Goal: Task Accomplishment & Management: Use online tool/utility

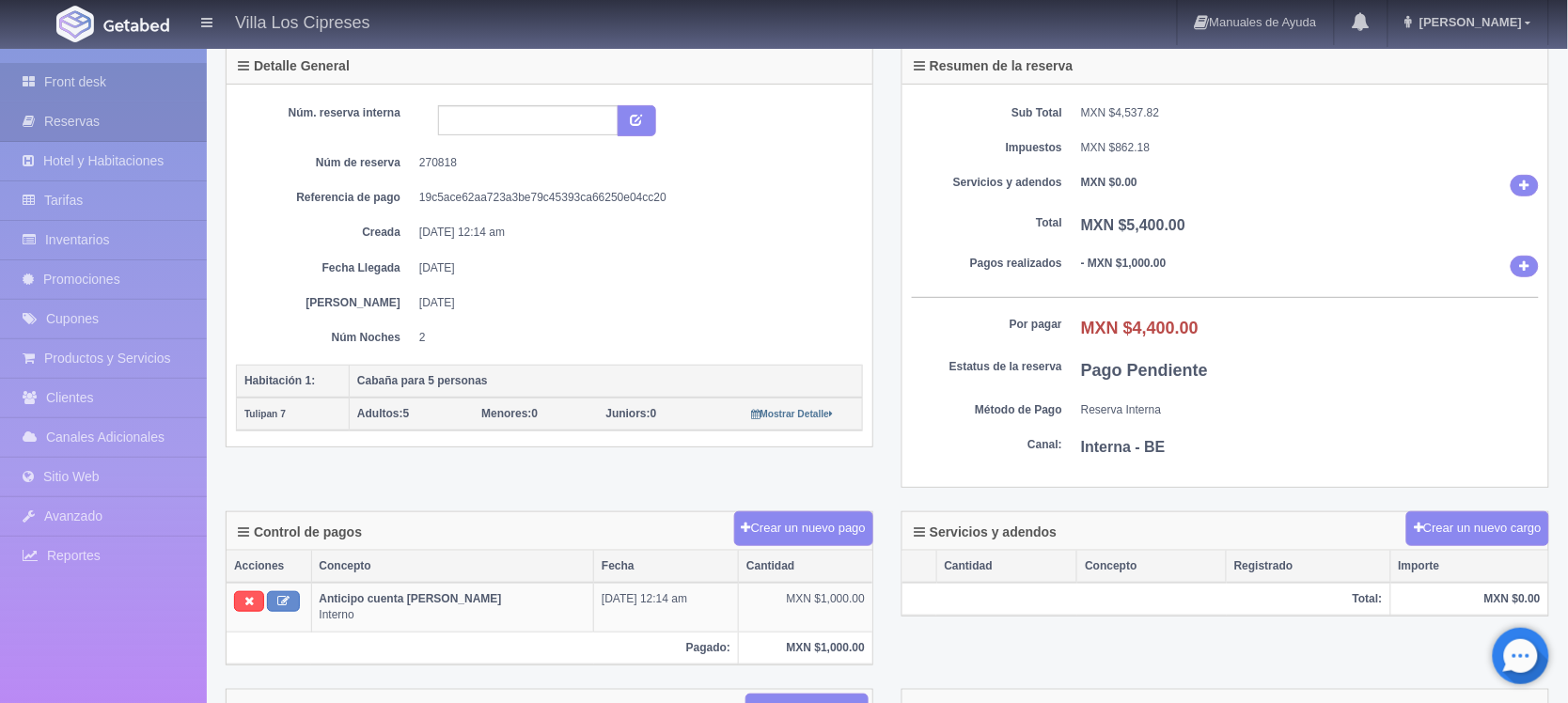
scroll to position [118, 0]
click at [70, 76] on link "Front desk" at bounding box center [103, 83] width 206 height 39
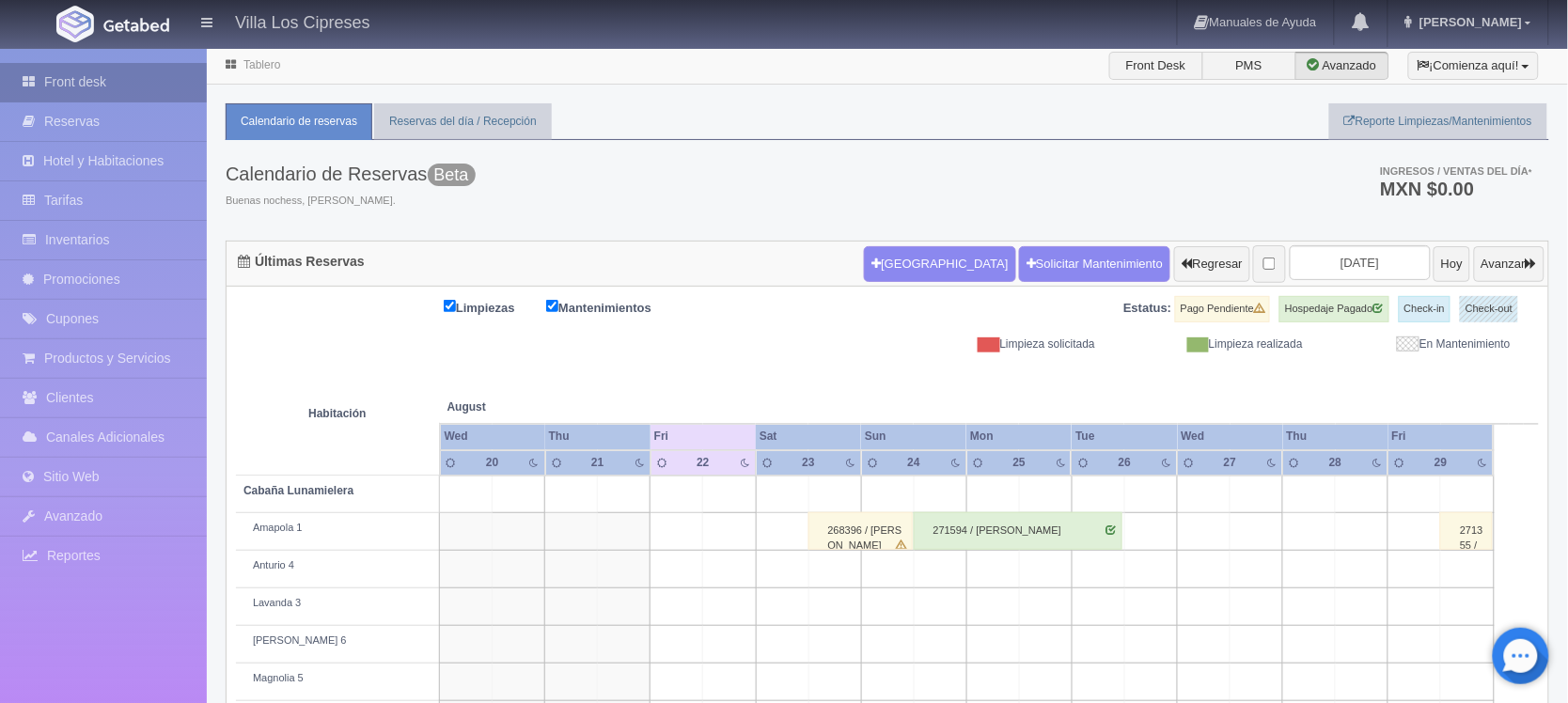
drag, startPoint x: 0, startPoint y: 0, endPoint x: 70, endPoint y: 76, distance: 103.3
click at [70, 76] on link "Front desk" at bounding box center [103, 83] width 206 height 39
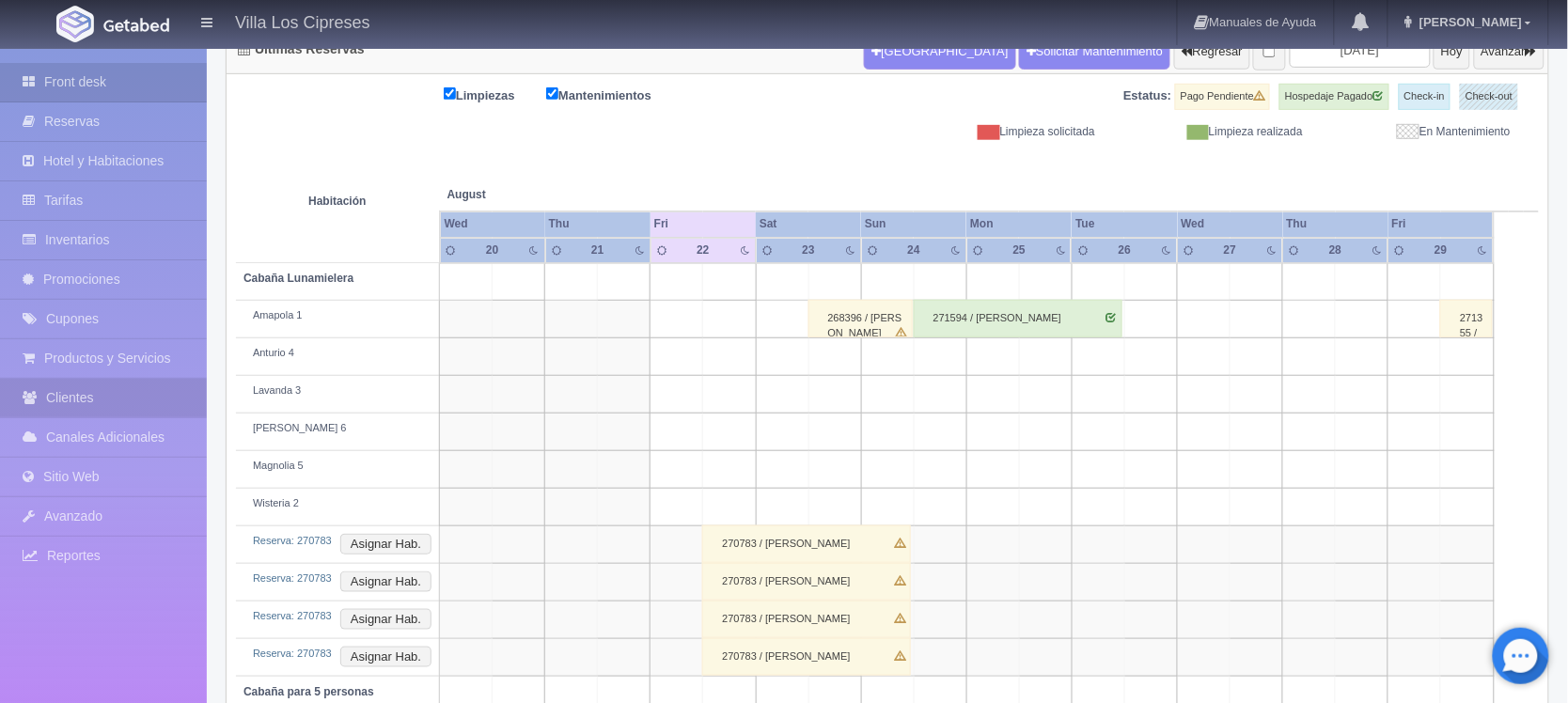
scroll to position [451, 0]
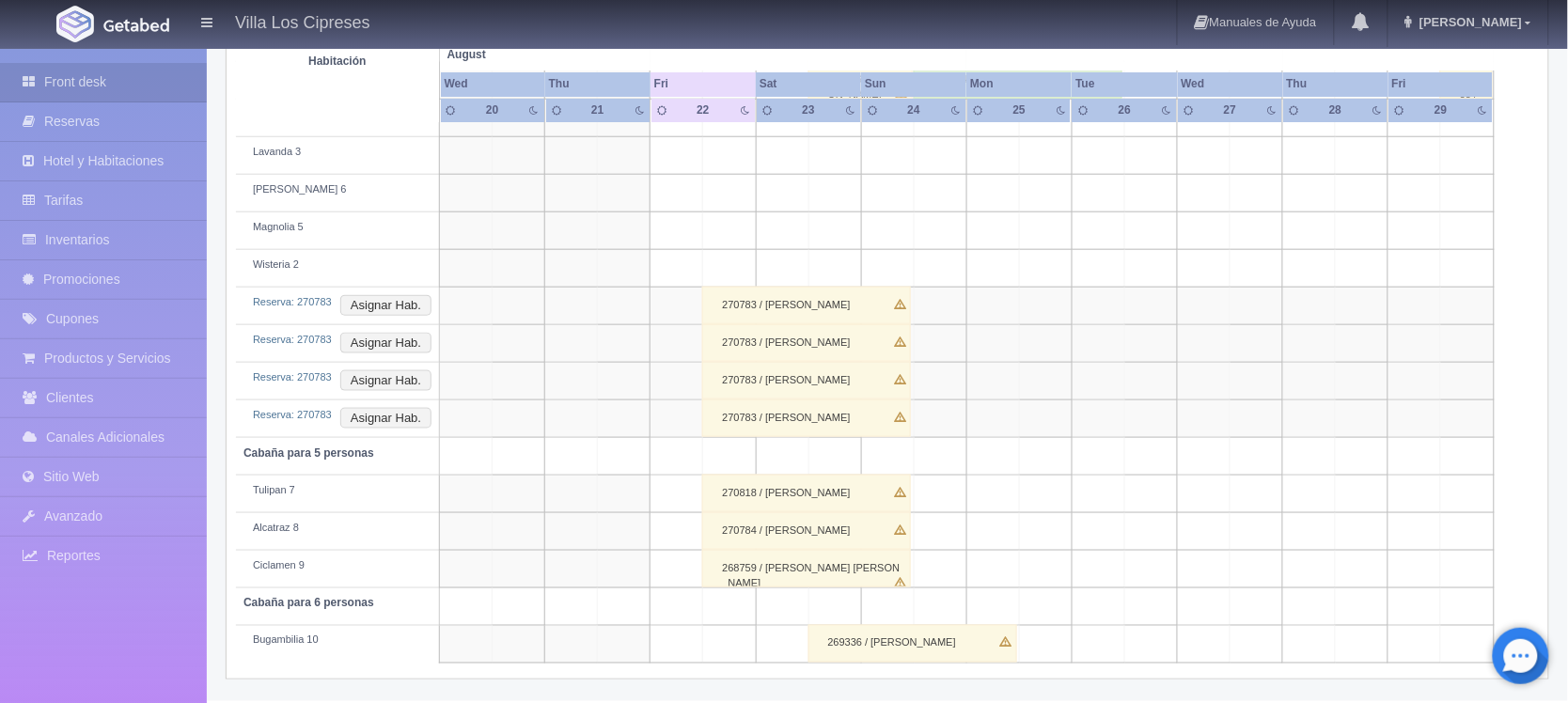
click at [821, 310] on div "270783 / [PERSON_NAME]" at bounding box center [806, 305] width 208 height 38
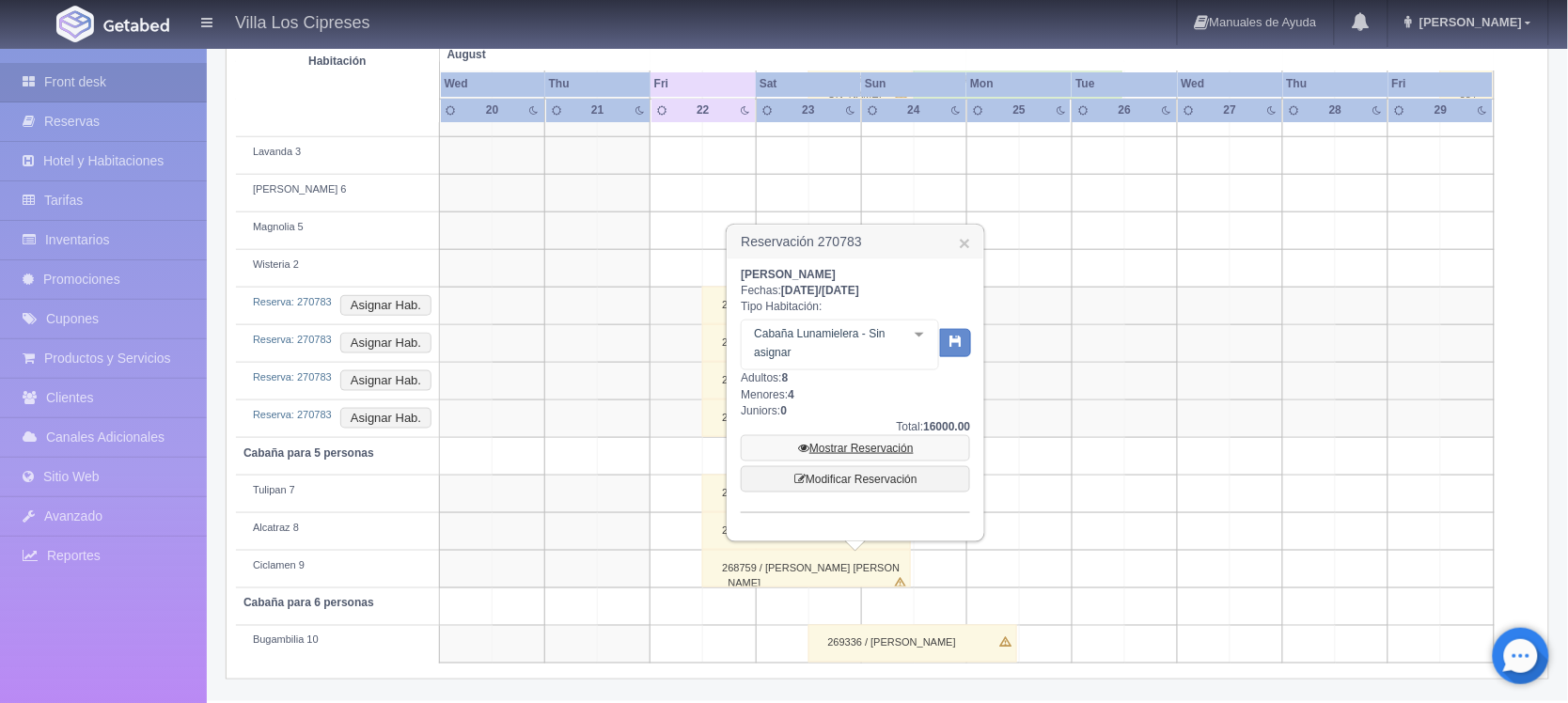
click at [835, 446] on link "Mostrar Reservación" at bounding box center [854, 448] width 229 height 26
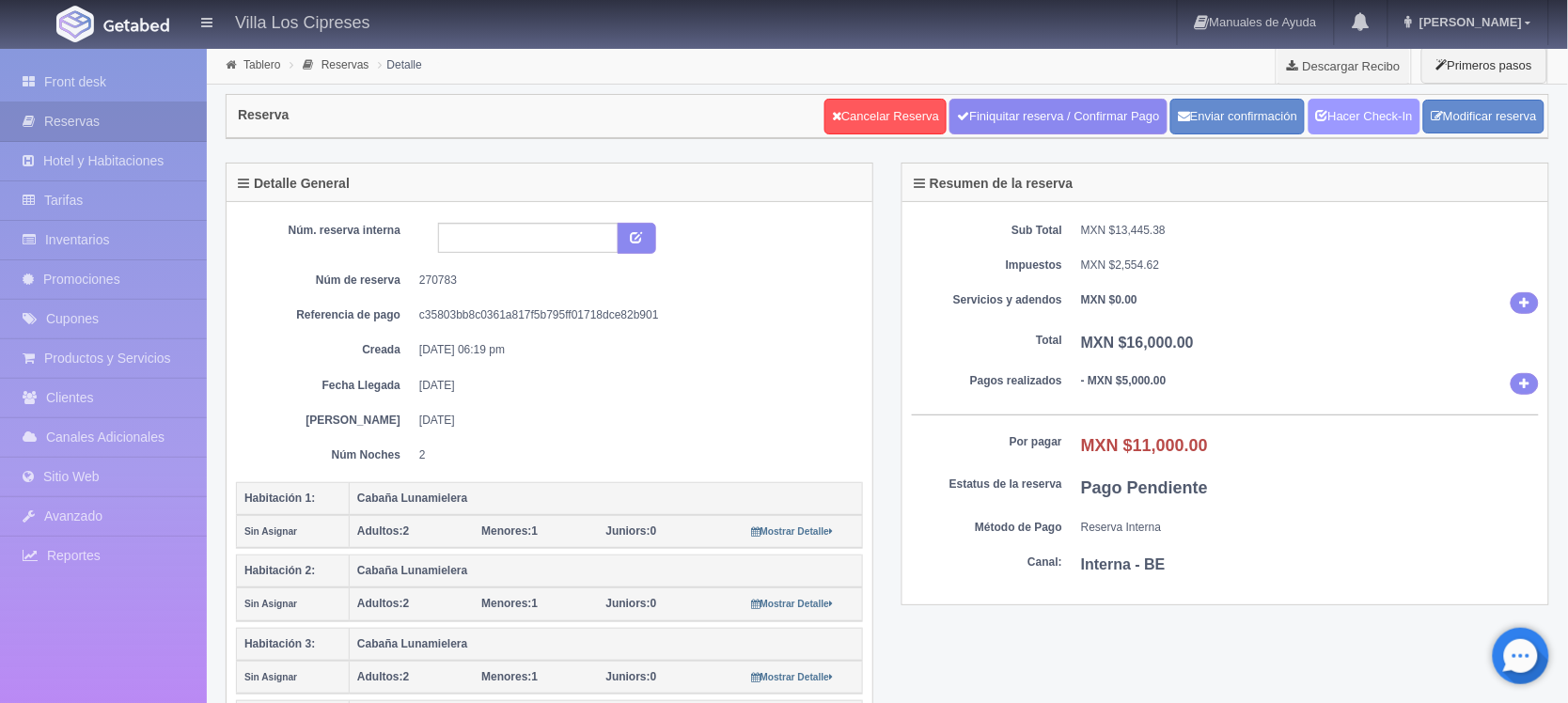
click at [1363, 125] on link "Hacer Check-In" at bounding box center [1363, 116] width 112 height 36
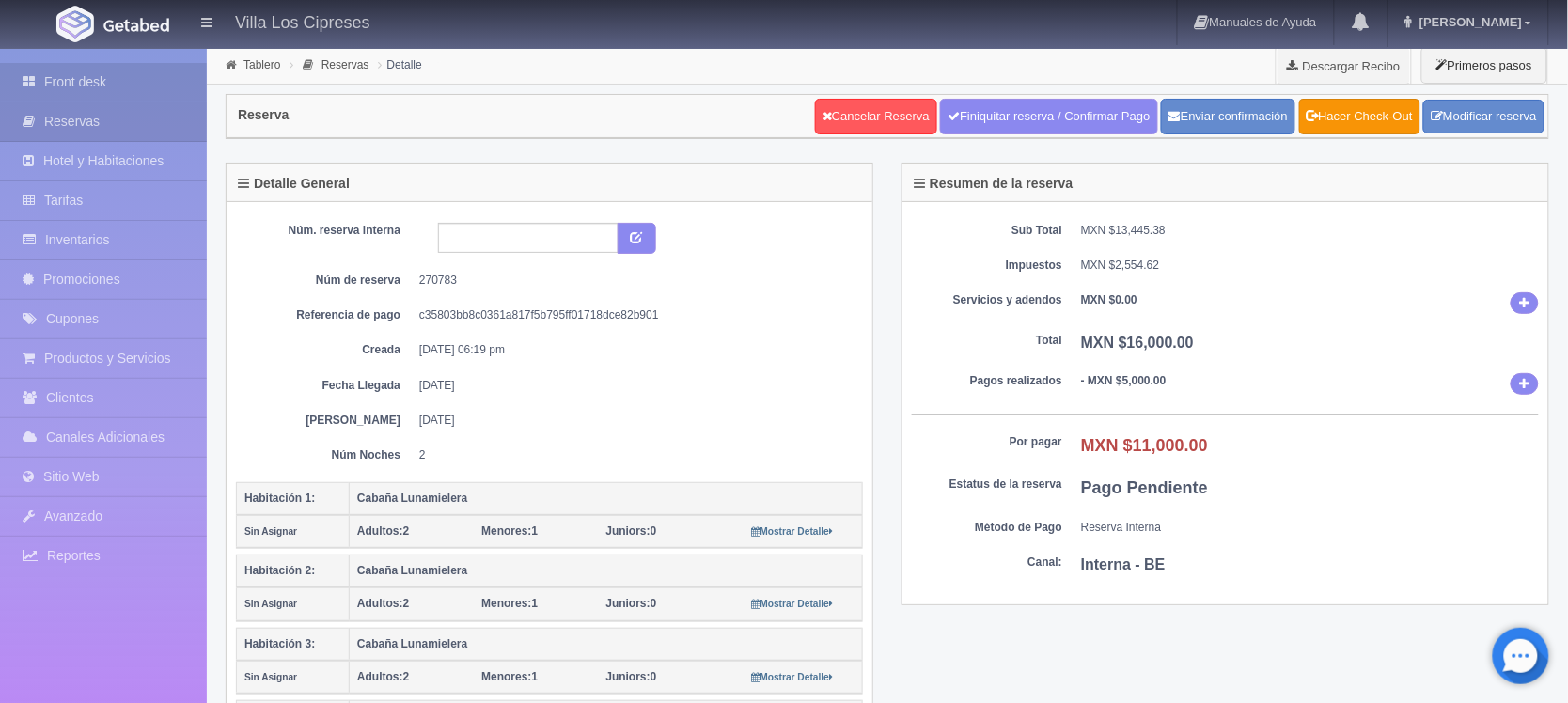
click at [134, 72] on link "Front desk" at bounding box center [103, 83] width 206 height 39
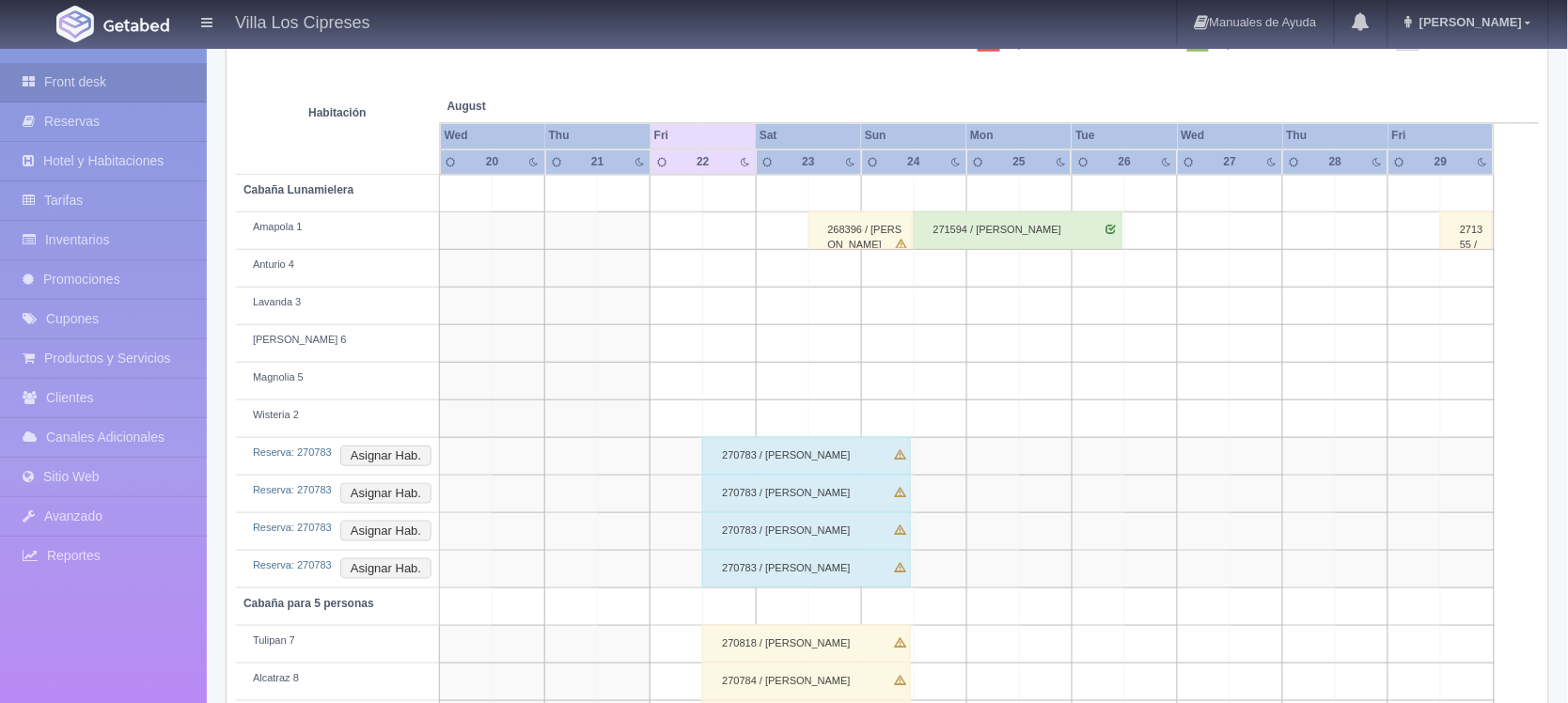
scroll to position [451, 0]
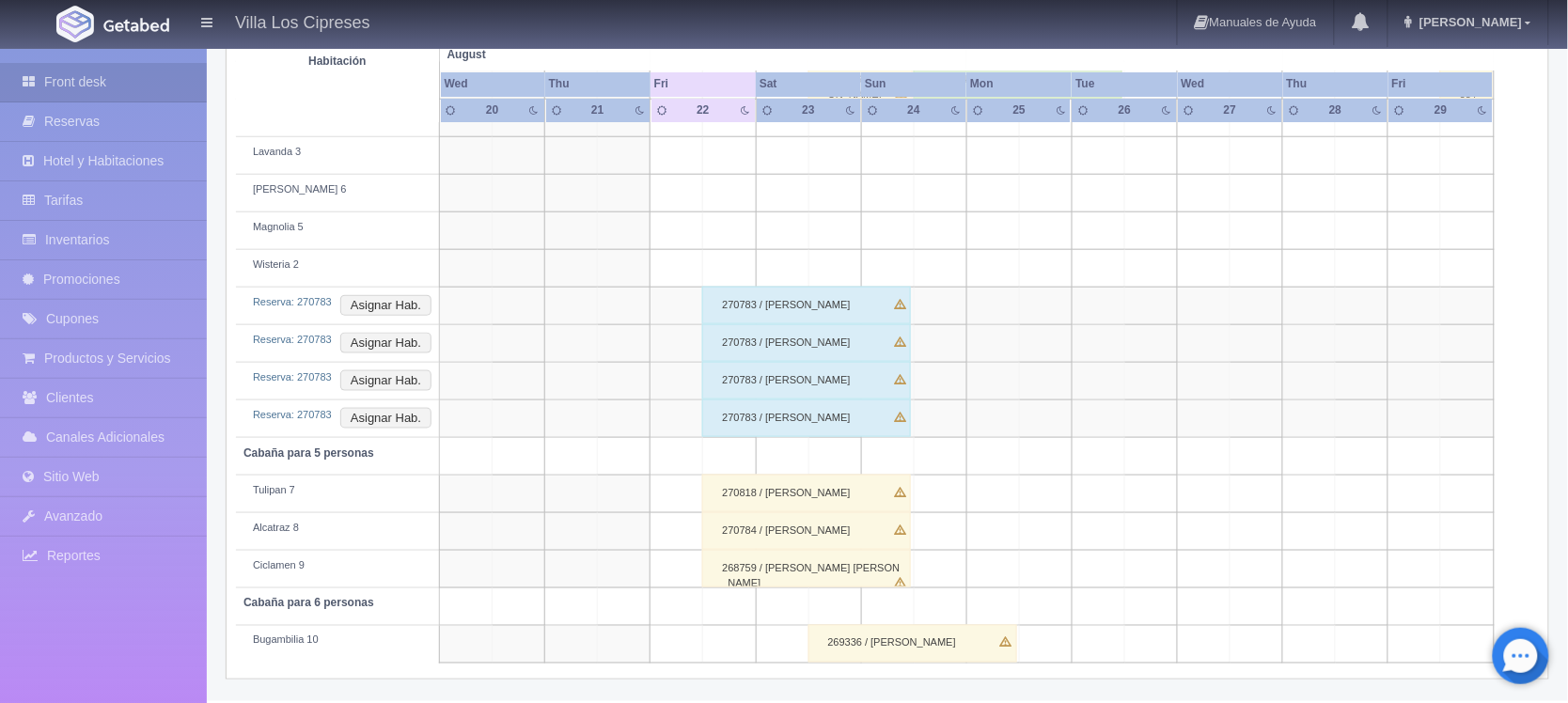
click at [791, 502] on div "270818 / [PERSON_NAME]" at bounding box center [806, 493] width 208 height 38
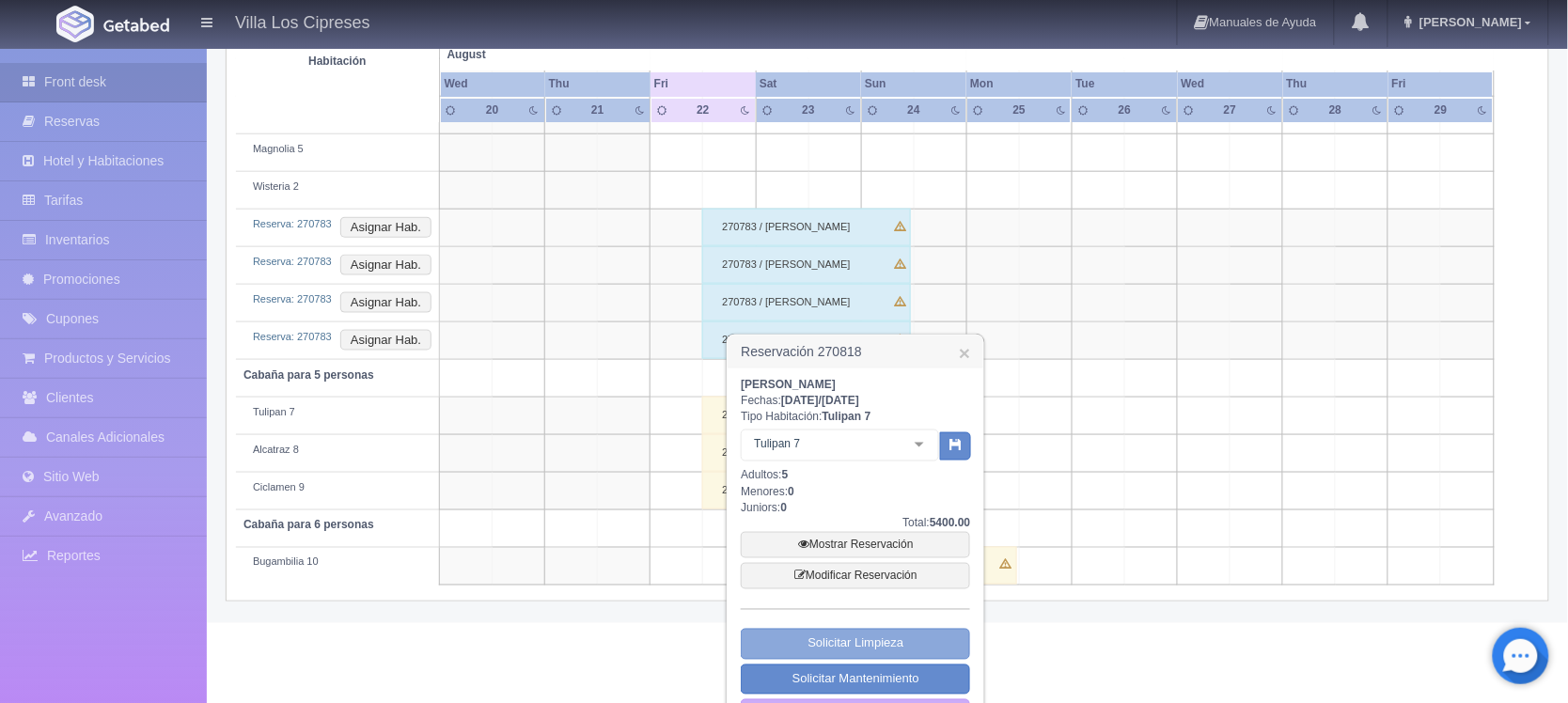
scroll to position [578, 0]
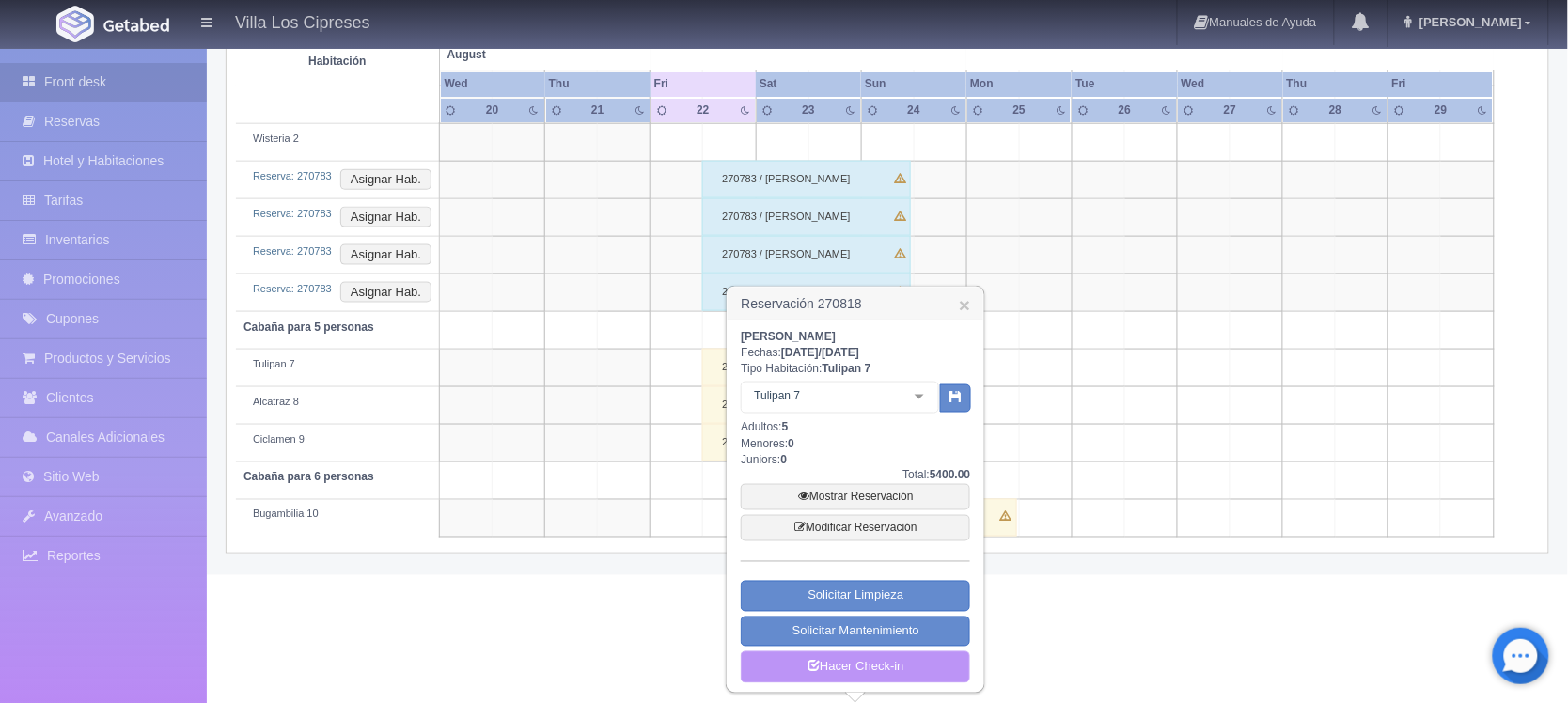
click at [862, 662] on link "Hacer Check-in" at bounding box center [854, 667] width 229 height 32
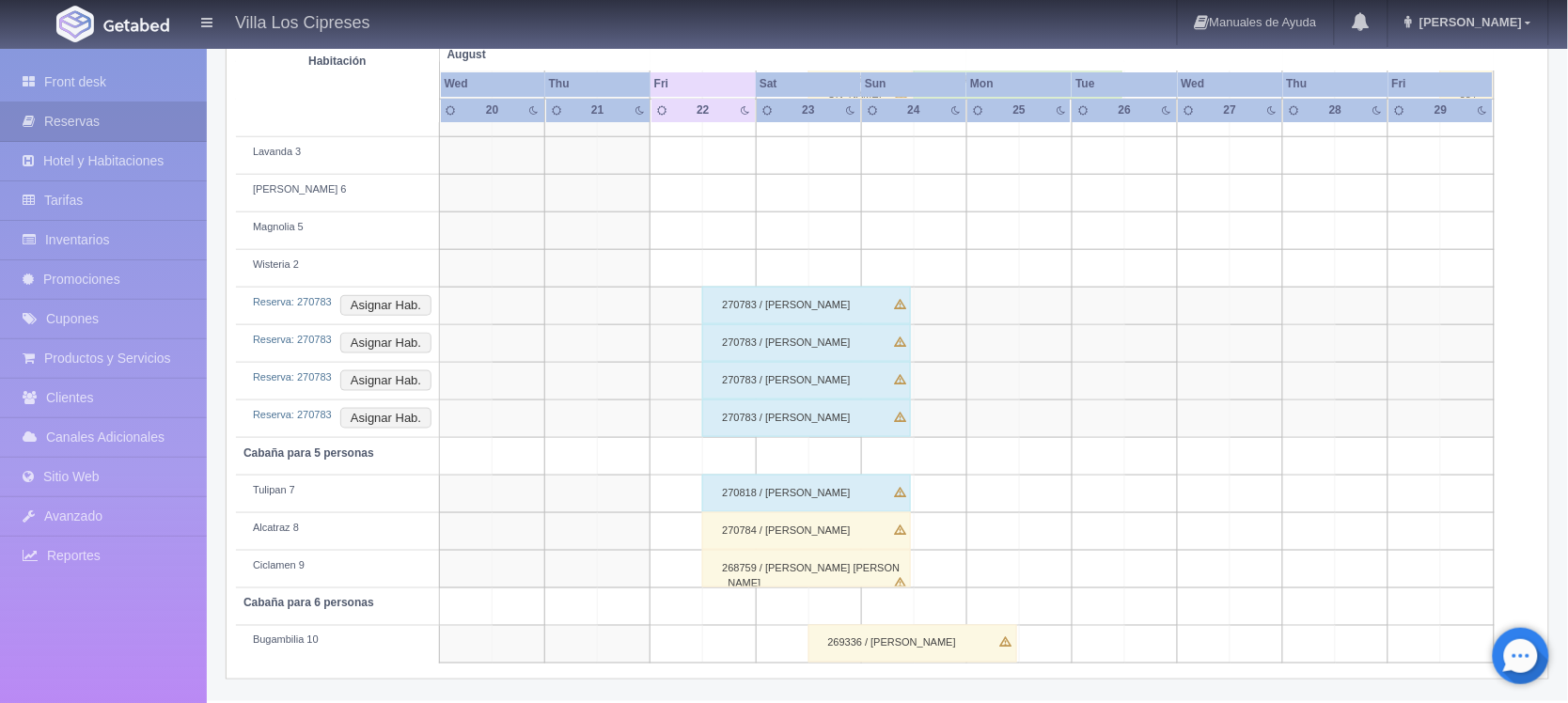
scroll to position [451, 0]
click at [868, 646] on div "269336 / Livier Marisol Cortes Flores" at bounding box center [913, 644] width 208 height 38
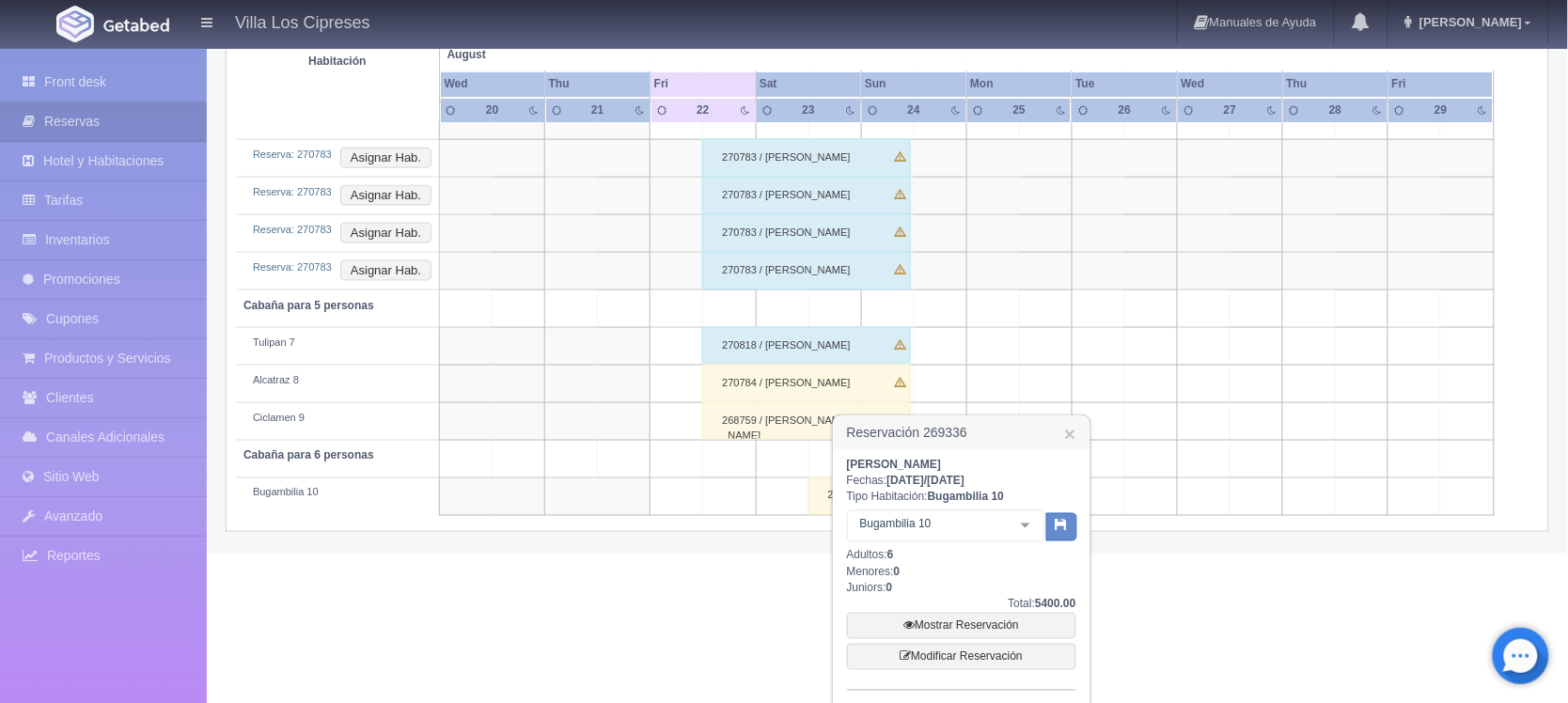
scroll to position [692, 0]
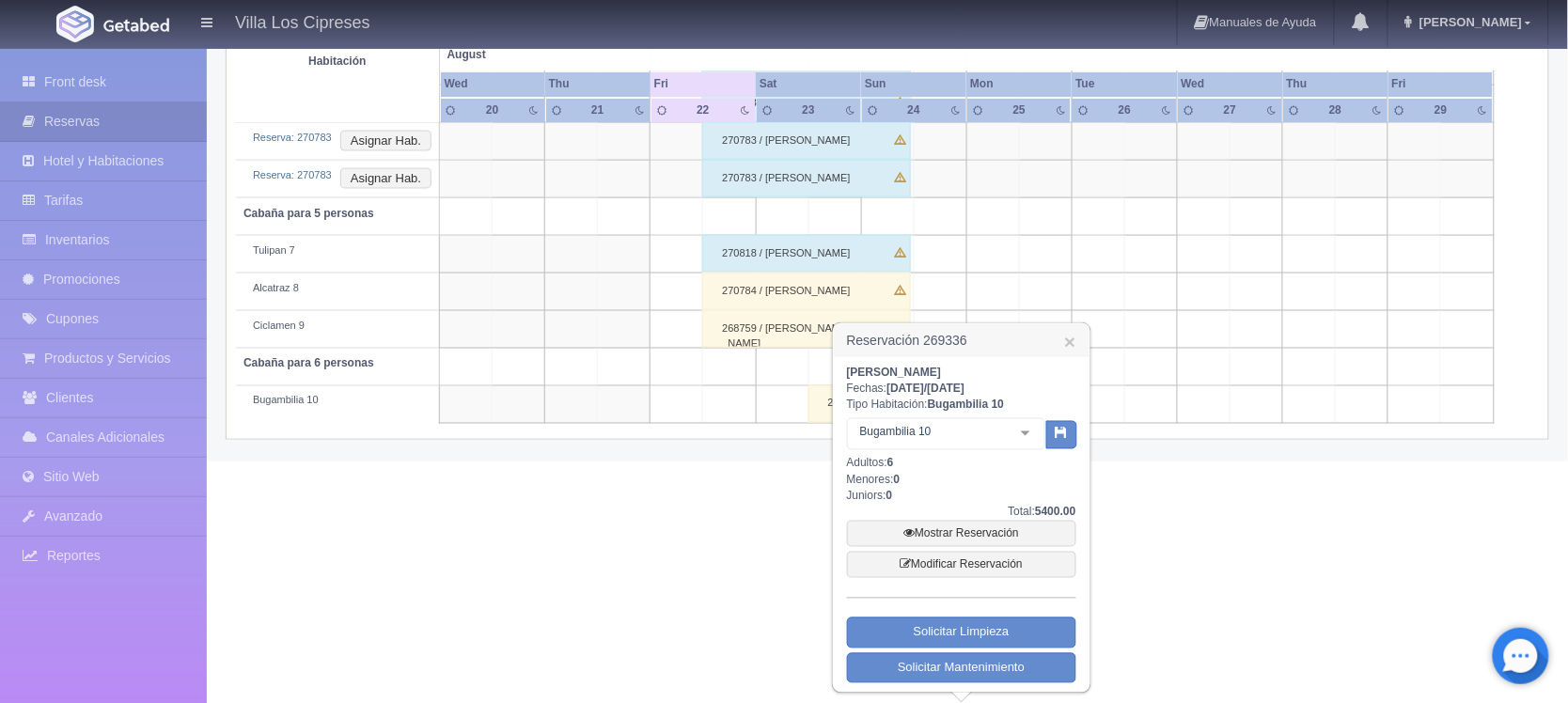
click at [1020, 430] on div at bounding box center [1026, 432] width 38 height 28
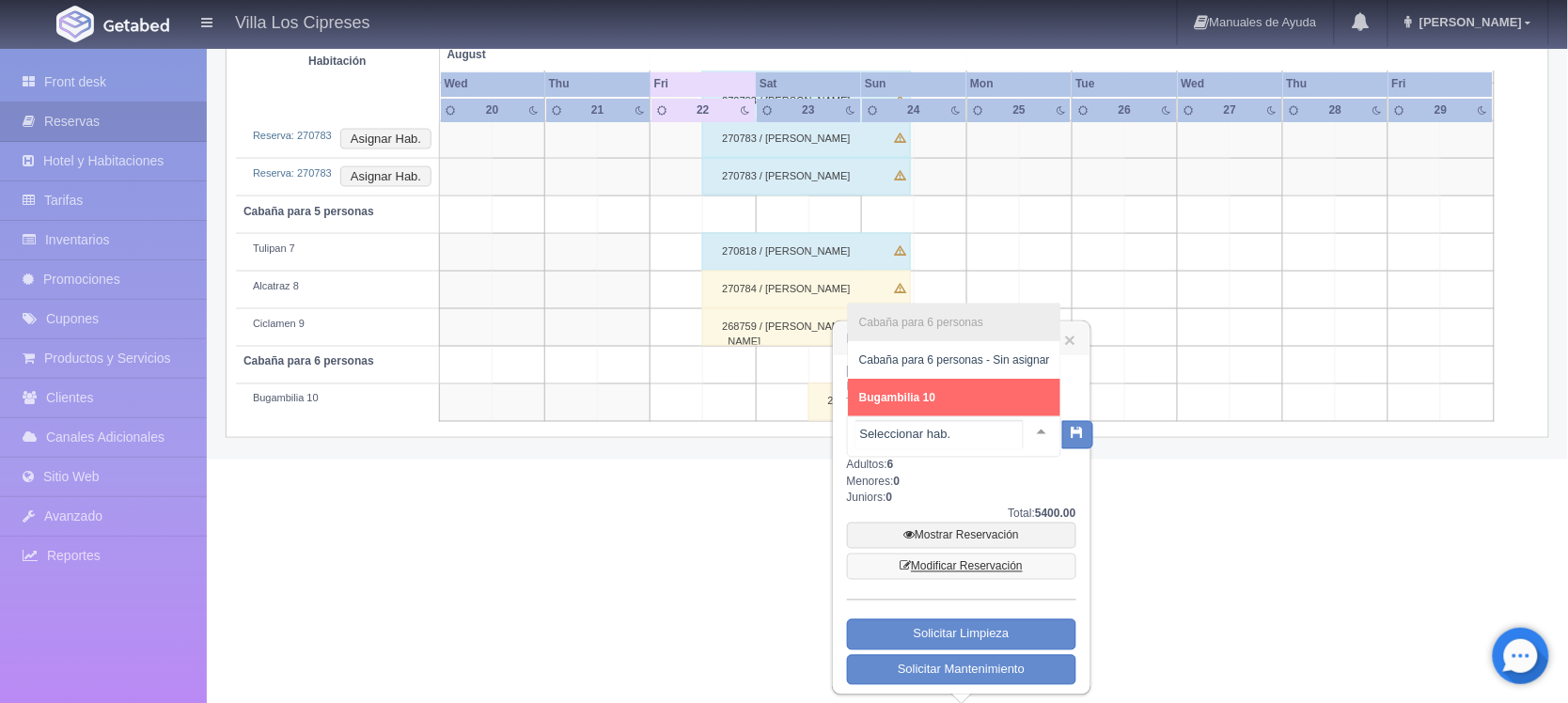
scroll to position [696, 0]
click at [969, 536] on link "Mostrar Reservación" at bounding box center [961, 534] width 229 height 26
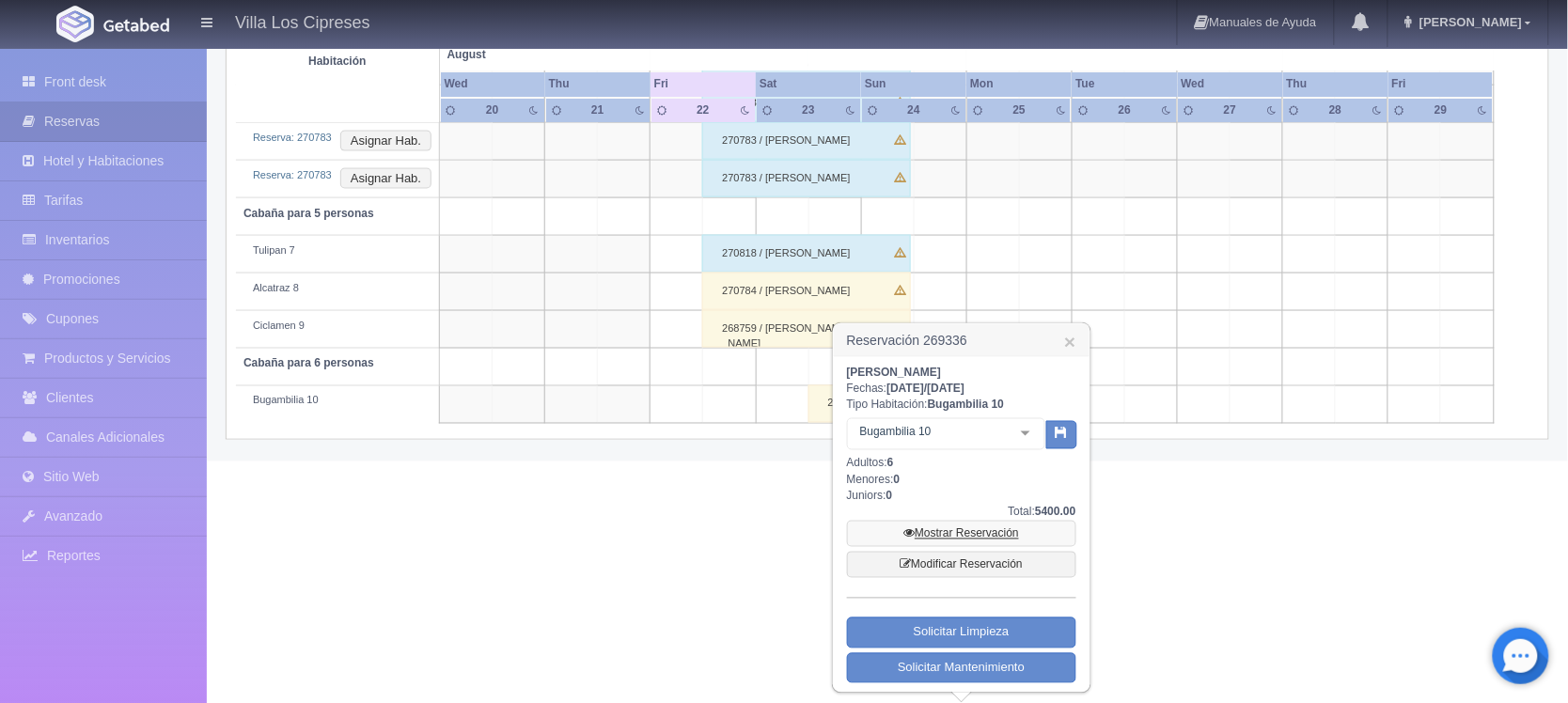
scroll to position [692, 0]
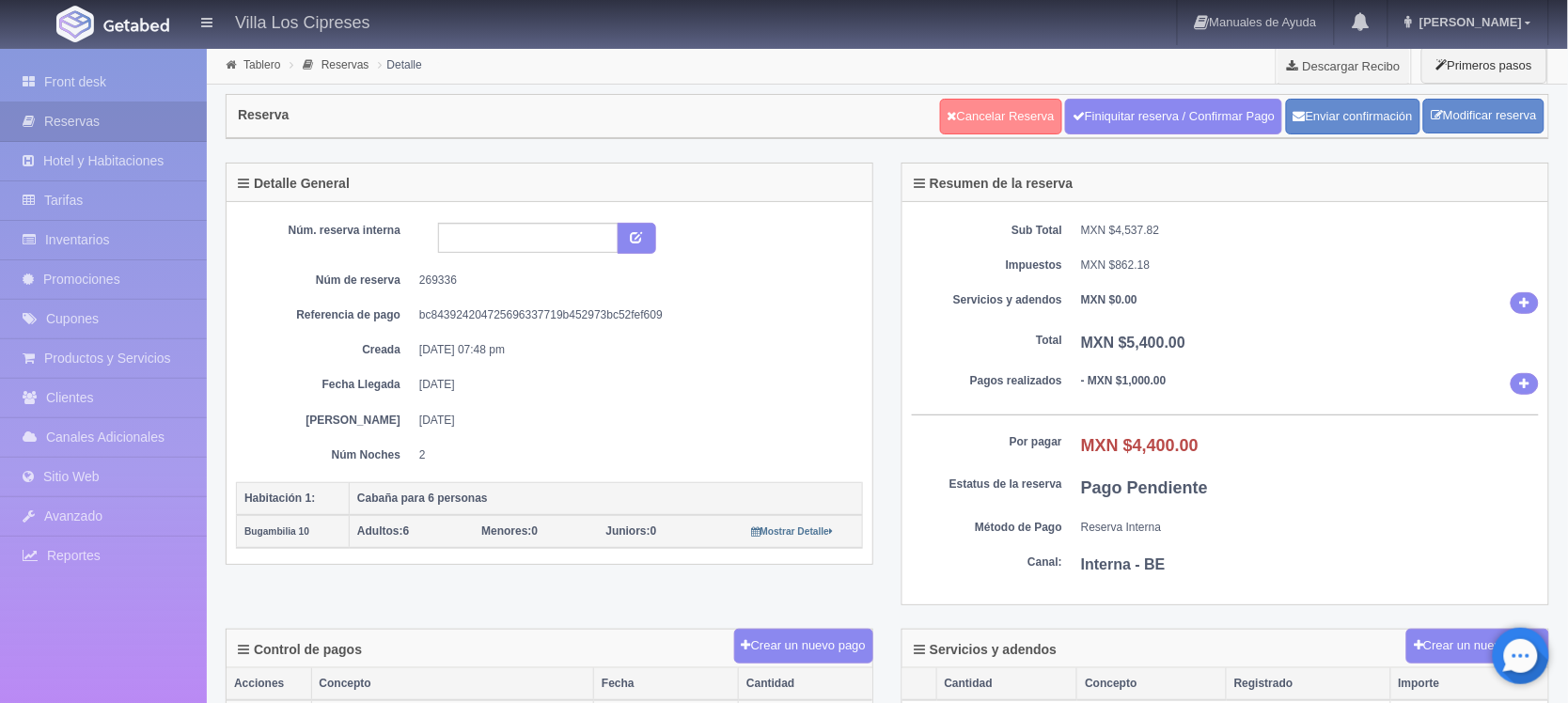
click at [948, 120] on link "Cancelar Reserva" at bounding box center [1000, 116] width 122 height 36
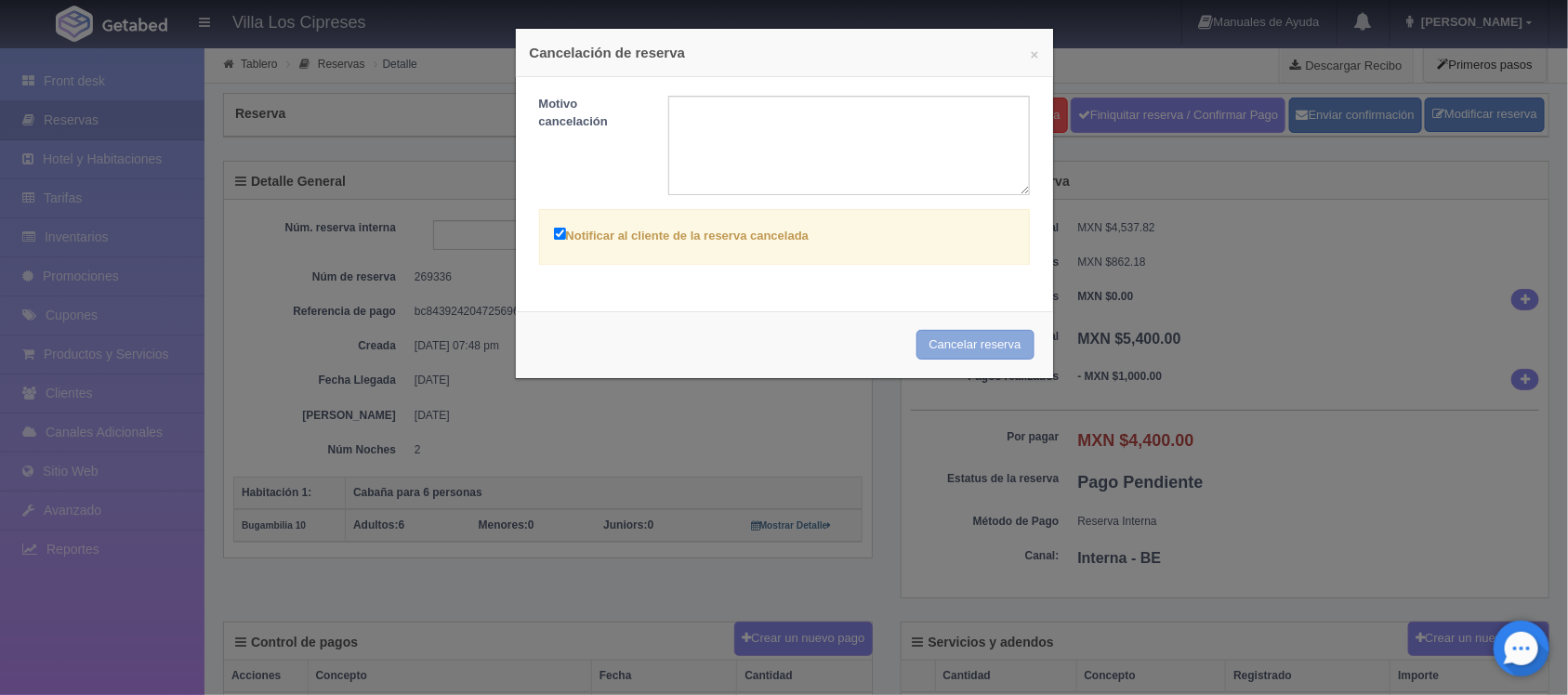
click at [964, 354] on button "Cancelar reserva" at bounding box center [976, 346] width 118 height 31
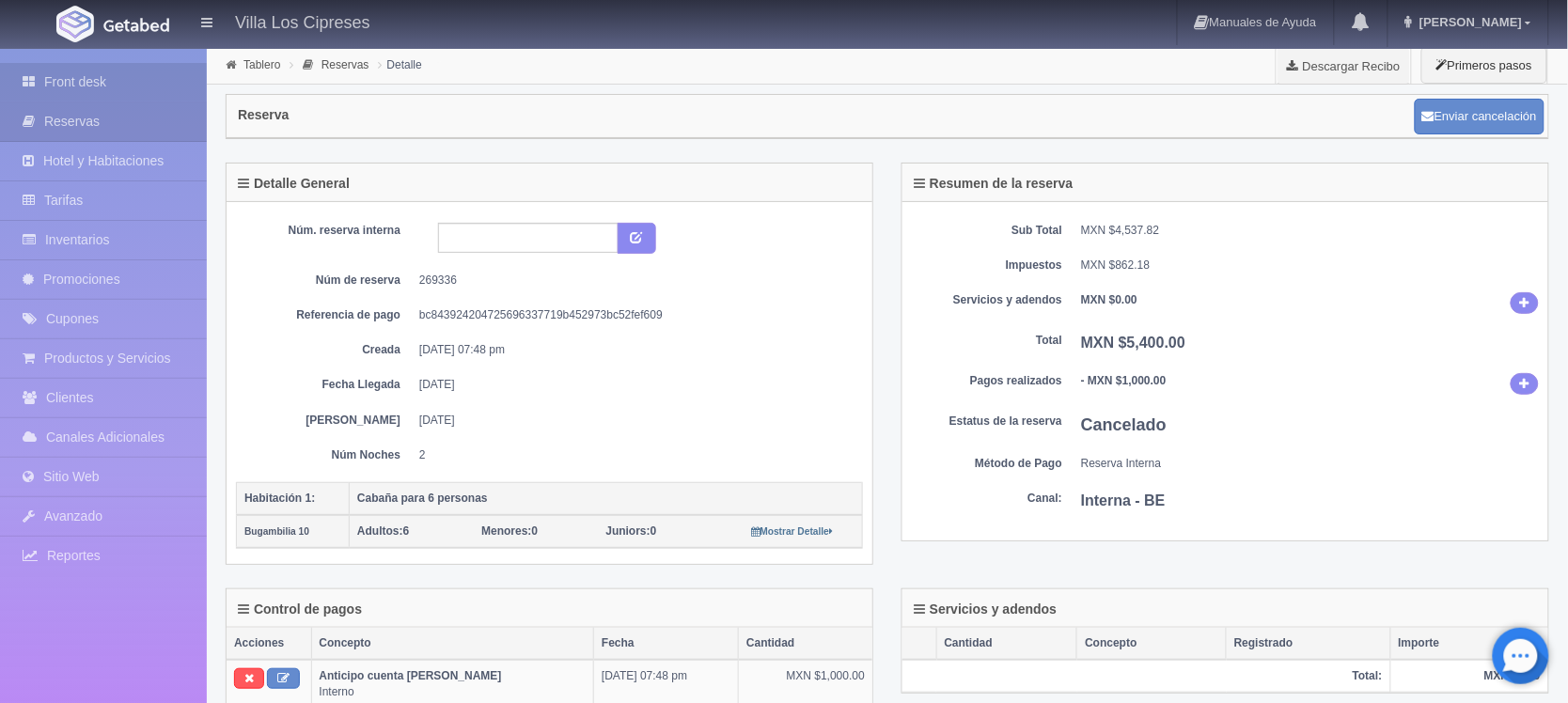
click at [45, 68] on link "Front desk" at bounding box center [103, 83] width 206 height 39
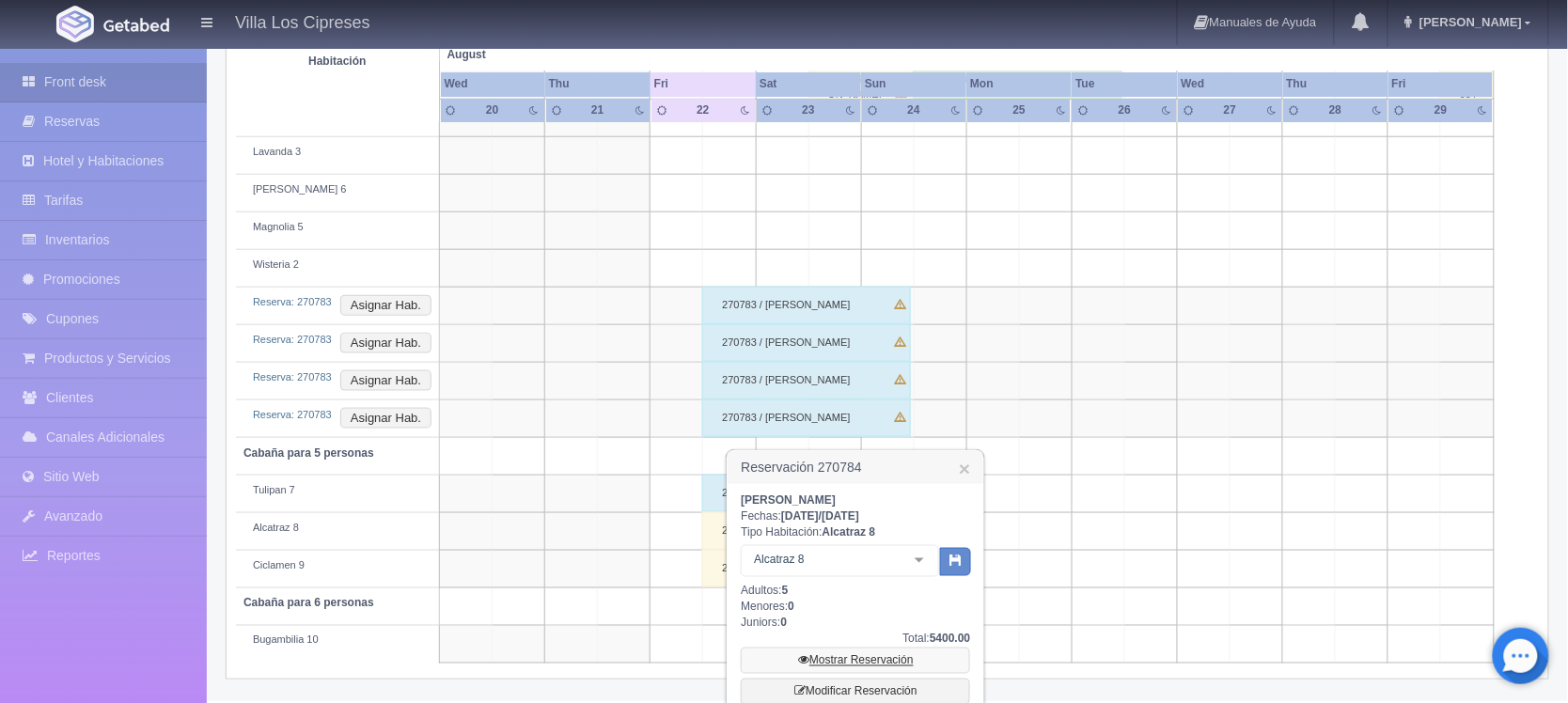
scroll to position [616, 0]
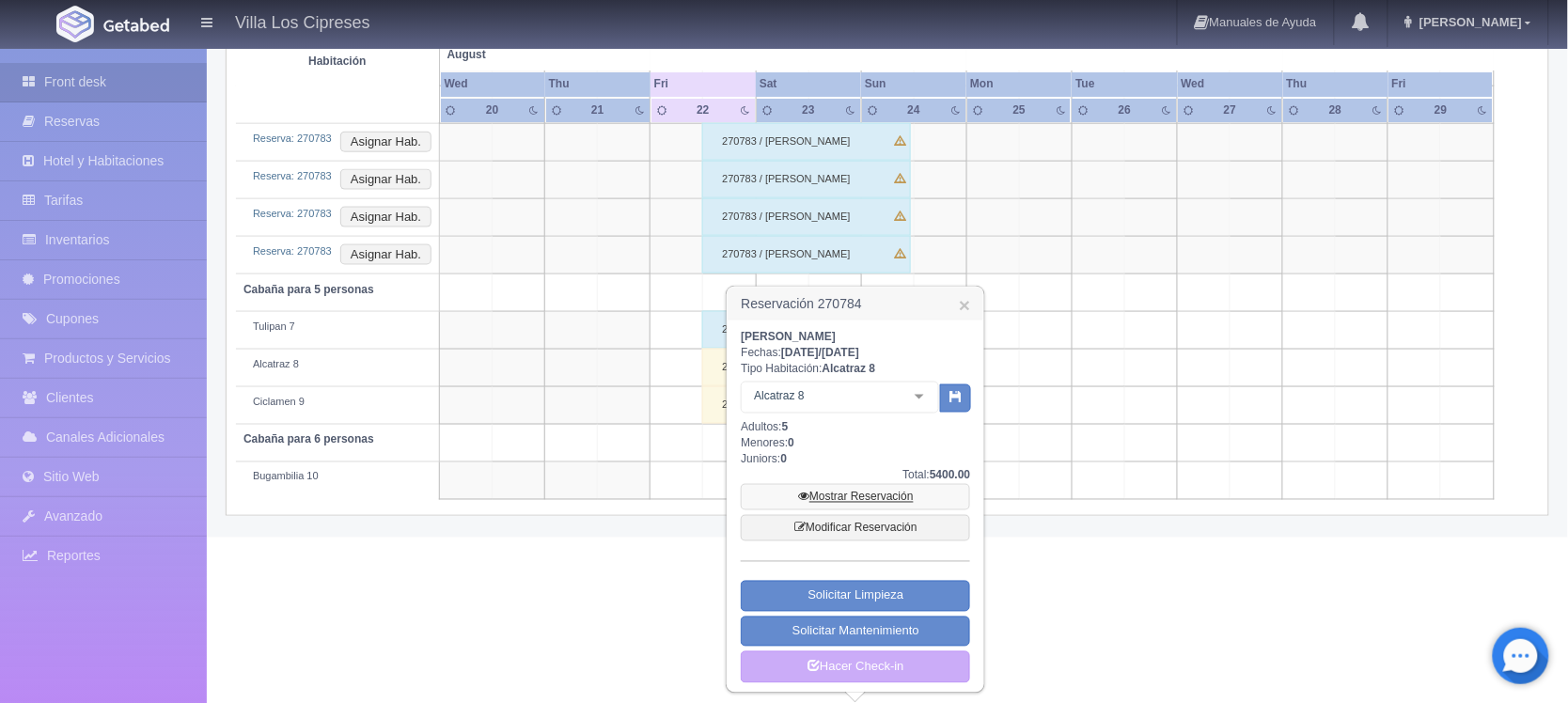
click at [838, 500] on link "Mostrar Reservación" at bounding box center [854, 497] width 229 height 26
